Goal: Information Seeking & Learning: Learn about a topic

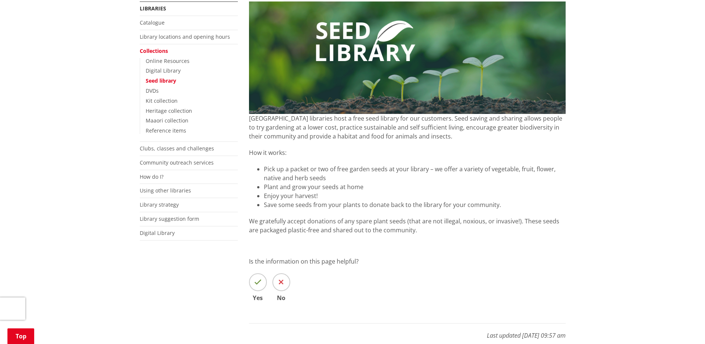
scroll to position [186, 0]
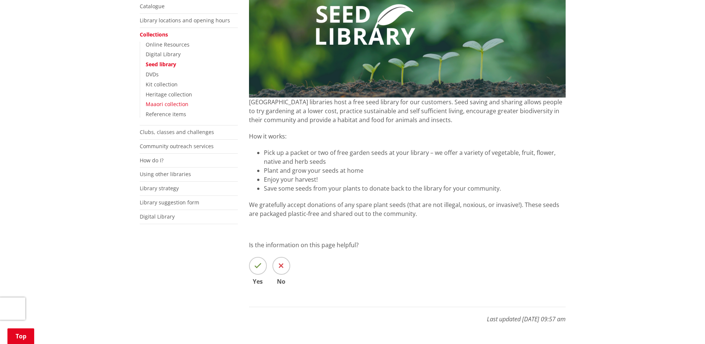
click at [151, 104] on link "Maaori collection" at bounding box center [167, 103] width 43 height 7
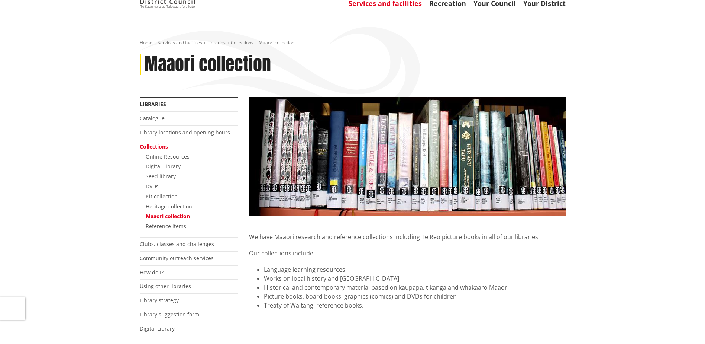
scroll to position [74, 0]
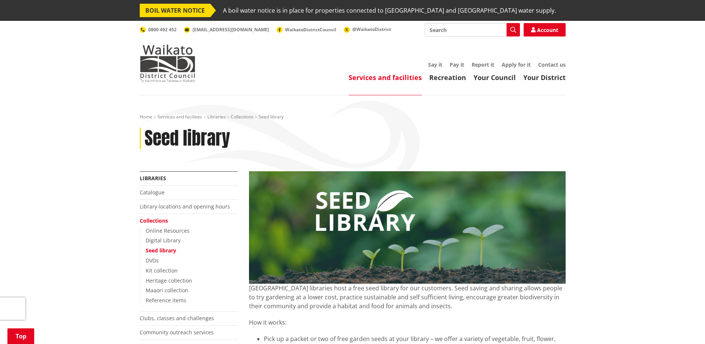
scroll to position [186, 0]
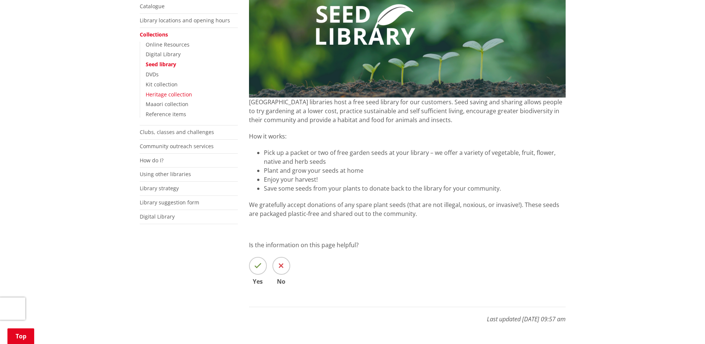
click at [153, 92] on link "Heritage collection" at bounding box center [169, 94] width 46 height 7
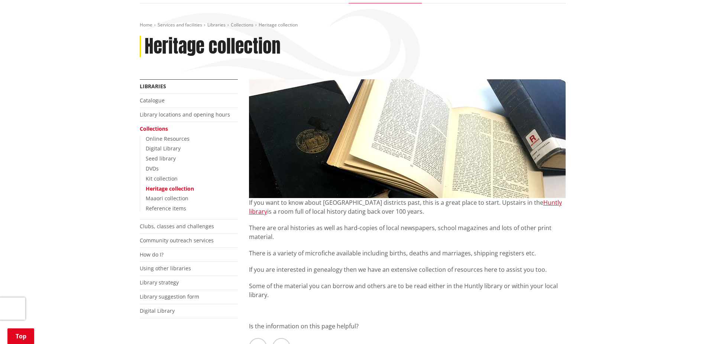
scroll to position [74, 0]
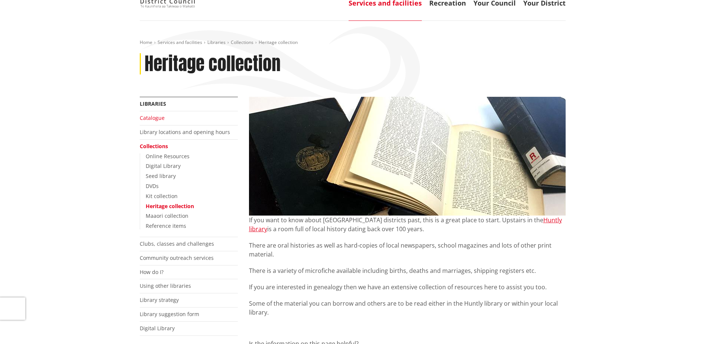
click at [153, 115] on link "Catalogue" at bounding box center [152, 117] width 25 height 7
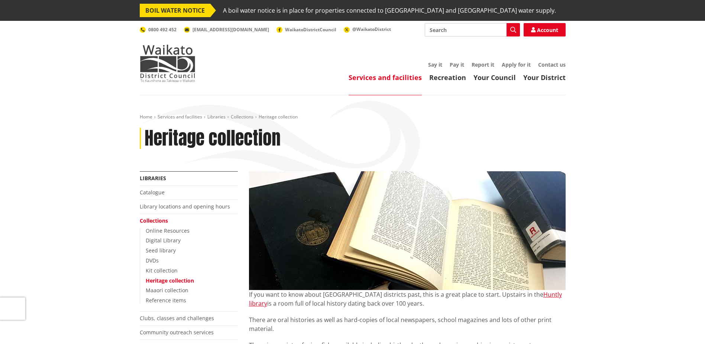
scroll to position [74, 0]
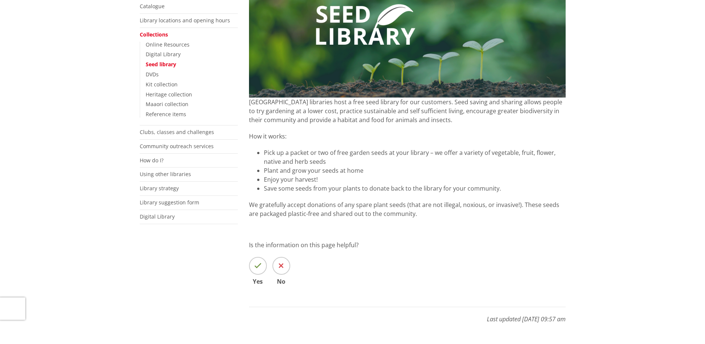
scroll to position [186, 0]
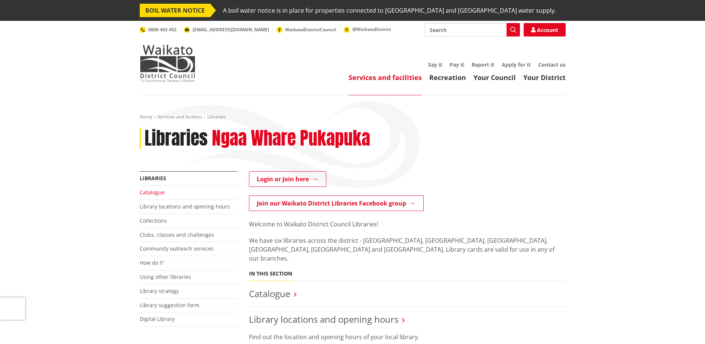
click at [155, 191] on link "Catalogue" at bounding box center [152, 191] width 25 height 7
